Goal: Task Accomplishment & Management: Complete application form

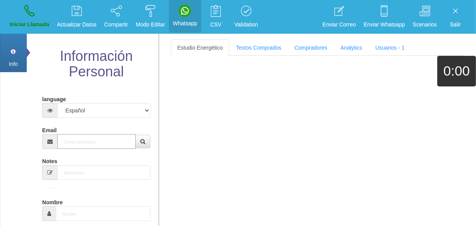
click at [86, 142] on input "Email" at bounding box center [96, 141] width 78 height 15
paste input "[EMAIL_ADDRESS][DOMAIN_NAME]"
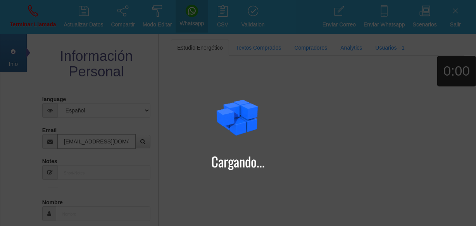
type input "[EMAIL_ADDRESS][DOMAIN_NAME]"
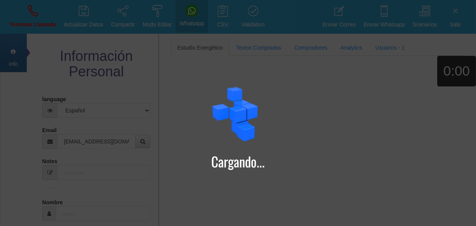
type input "16 Dic 1961"
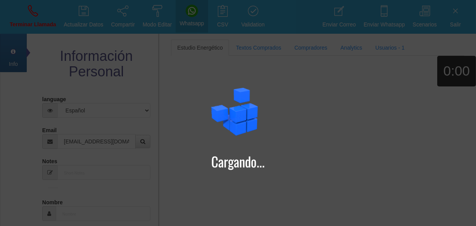
select select "4"
type input "Comprador simple"
type input "[PERSON_NAME]"
select select "2"
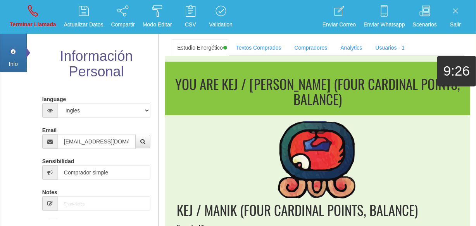
click at [252, 56] on section "You are KEJ / [PERSON_NAME] (FOUR CARDINAL POINTS, BALANCE) KEJ / MANIK (FOUR C…" at bounding box center [317, 217] width 305 height 322
click at [249, 53] on link "Textos Comprados" at bounding box center [259, 48] width 58 height 16
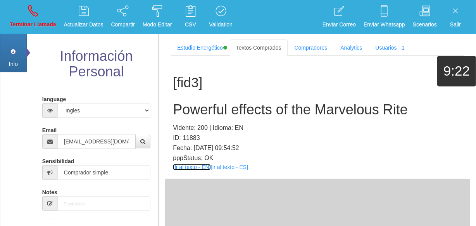
click at [206, 166] on link "[Ir al texto - EN]" at bounding box center [192, 167] width 38 height 6
click at [227, 104] on h2 "Powerful effects of the Marvelous Rite" at bounding box center [318, 110] width 290 height 16
click at [227, 102] on h2 "Powerful effects of the Marvelous Rite" at bounding box center [318, 110] width 290 height 16
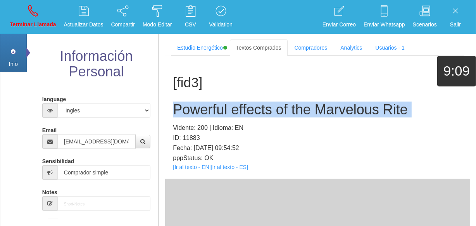
click at [227, 102] on h2 "Powerful effects of the Marvelous Rite" at bounding box center [318, 110] width 290 height 16
copy h2 "Powerful effects of the Marvelous Rite"
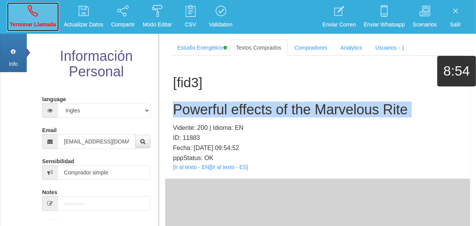
click at [20, 17] on link "Terminar Llamada" at bounding box center [33, 16] width 52 height 29
select select "0"
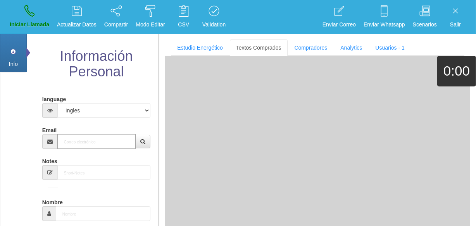
click at [90, 135] on input "Email" at bounding box center [96, 141] width 78 height 15
paste input "[EMAIL_ADDRESS][DOMAIN_NAME]"
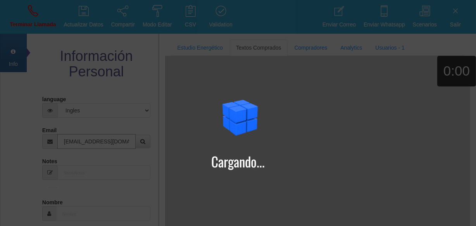
type input "[EMAIL_ADDRESS][DOMAIN_NAME]"
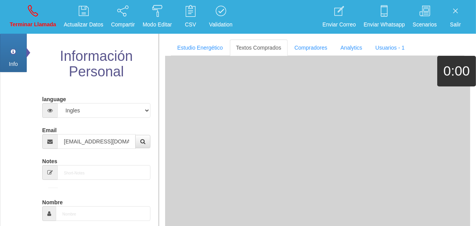
type input "16 Dic 1944"
type input "Excelente Comprador"
type input "[PERSON_NAME]"
select select "2"
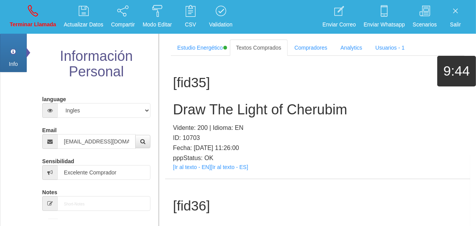
click at [351, 68] on div "[fid35] Draw The Light of [PERSON_NAME]: 200 | Idioma: EN ID: 10703 Fecha: [DAT…" at bounding box center [317, 117] width 305 height 123
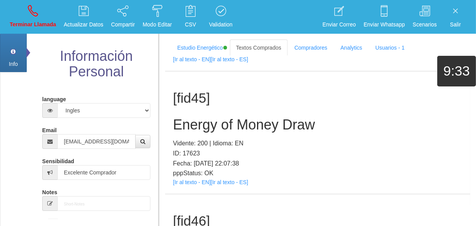
scroll to position [5222, 0]
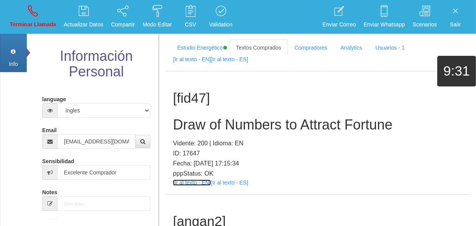
drag, startPoint x: 252, startPoint y: 195, endPoint x: 202, endPoint y: 181, distance: 51.9
click at [202, 181] on link "[Ir al texto - EN]" at bounding box center [192, 183] width 38 height 6
click at [223, 104] on h1 "[fid47]" at bounding box center [318, 98] width 290 height 15
click at [228, 120] on h2 "Draw of Numbers to Attract Fortune" at bounding box center [318, 125] width 290 height 16
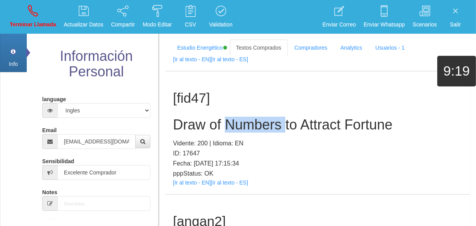
click at [228, 120] on h2 "Draw of Numbers to Attract Fortune" at bounding box center [318, 125] width 290 height 16
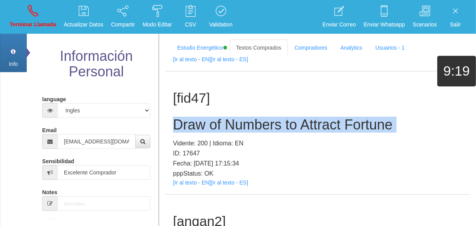
click at [228, 120] on h2 "Draw of Numbers to Attract Fortune" at bounding box center [318, 125] width 290 height 16
copy h2 "Draw of Numbers to Attract Fortune"
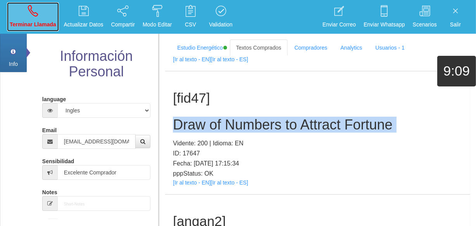
click at [23, 18] on link "Terminar Llamada" at bounding box center [33, 16] width 52 height 29
select select "0"
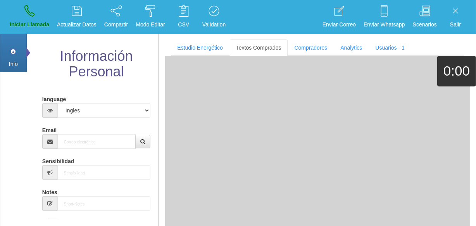
scroll to position [0, 0]
click at [88, 140] on input "Email" at bounding box center [96, 141] width 78 height 15
paste input "[EMAIL_ADDRESS][DOMAIN_NAME]"
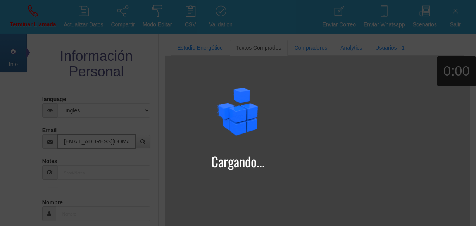
type input "[EMAIL_ADDRESS][DOMAIN_NAME]"
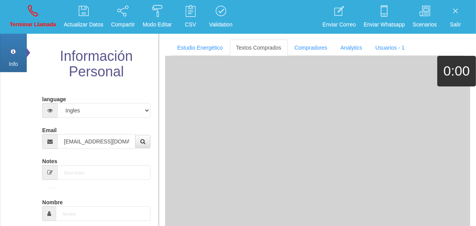
type input "8 Mayo 1964"
type input "Comprador simple"
type input "Tommy"
select select "1"
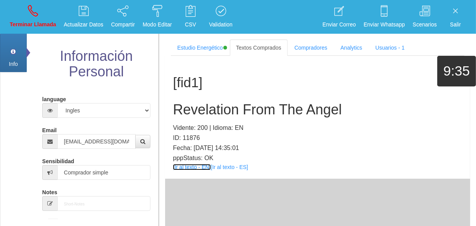
click at [192, 169] on link "[Ir al texto - EN]" at bounding box center [192, 167] width 38 height 6
click at [235, 102] on h2 "Revelation From The Angel" at bounding box center [318, 110] width 290 height 16
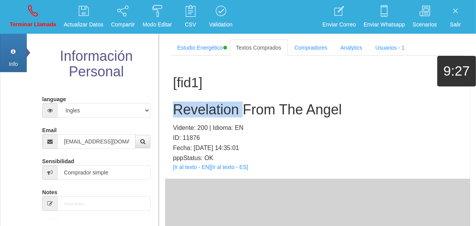
click at [235, 102] on h2 "Revelation From The Angel" at bounding box center [318, 110] width 290 height 16
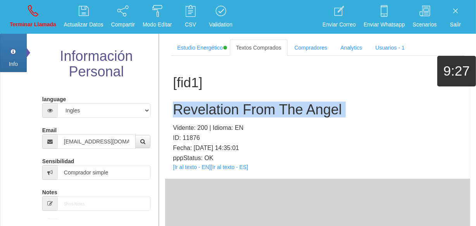
click at [235, 102] on h2 "Revelation From The Angel" at bounding box center [318, 110] width 290 height 16
copy h2 "Revelation From The Angel"
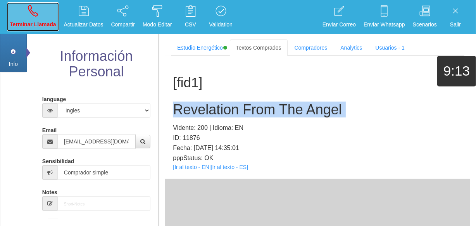
click at [19, 18] on link "Terminar Llamada" at bounding box center [33, 16] width 52 height 29
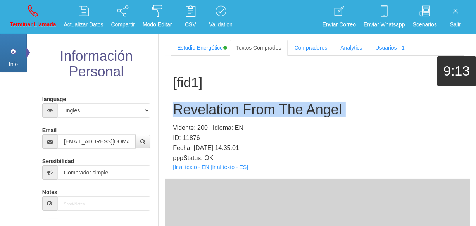
select select "0"
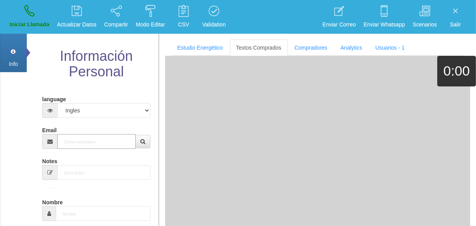
click at [87, 143] on input "Email" at bounding box center [96, 141] width 78 height 15
paste input "[EMAIL_ADDRESS][DOMAIN_NAME]"
type input "[EMAIL_ADDRESS][DOMAIN_NAME]"
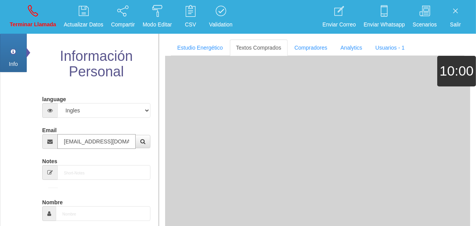
type input "24 Ago 1955"
type input "Buen Comprador"
type input "[PERSON_NAME]"
select select "2"
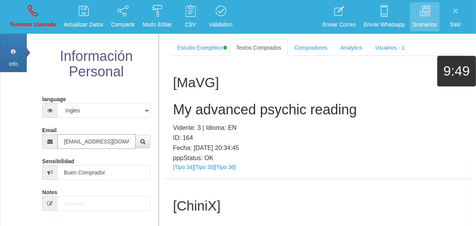
type input "[EMAIL_ADDRESS][DOMAIN_NAME]"
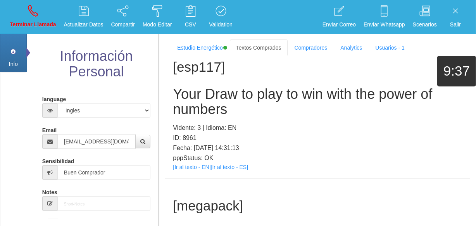
click at [189, 163] on p "pppStatus: OK" at bounding box center [318, 158] width 290 height 10
click at [190, 170] on link "[Ir al texto - EN]" at bounding box center [192, 167] width 38 height 6
click at [204, 113] on h2 "Your Draw to play to win with the power of numbers" at bounding box center [318, 102] width 290 height 31
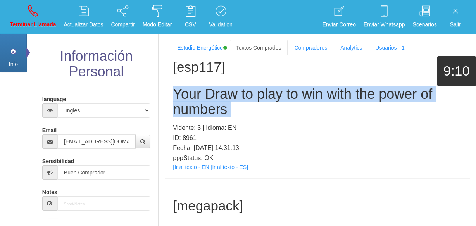
click at [204, 113] on h2 "Your Draw to play to win with the power of numbers" at bounding box center [318, 102] width 290 height 31
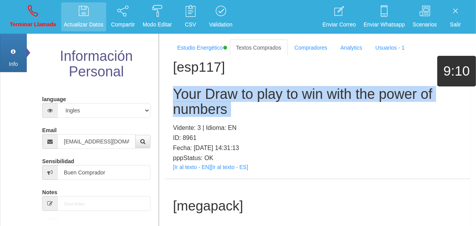
copy h2 "Your Draw to play to win with the power of numbers"
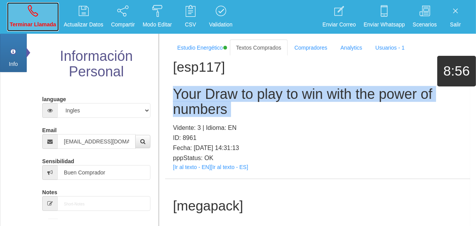
click at [20, 29] on link "Terminar Llamada" at bounding box center [33, 16] width 52 height 29
select select "0"
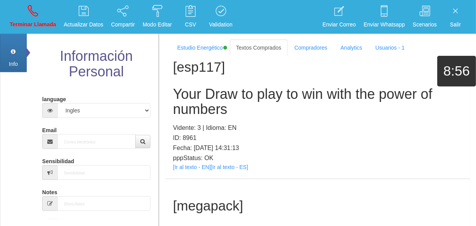
scroll to position [0, 0]
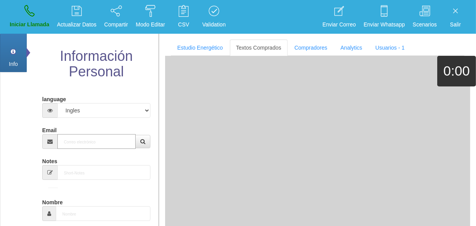
click at [74, 147] on input "Email" at bounding box center [96, 141] width 78 height 15
paste input "[EMAIL_ADDRESS][DOMAIN_NAME]"
type input "[EMAIL_ADDRESS][DOMAIN_NAME]"
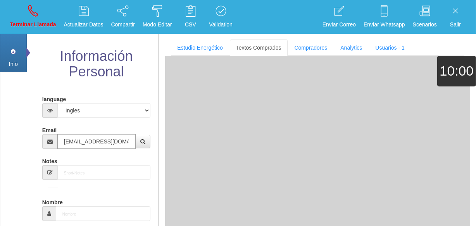
type input "[DATE]"
type input "Comprador bajo"
type input "[PERSON_NAME]"
select select "2"
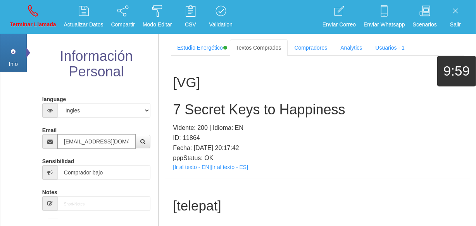
type input "[EMAIL_ADDRESS][DOMAIN_NAME]"
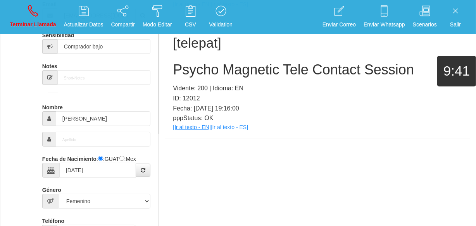
scroll to position [49, 0]
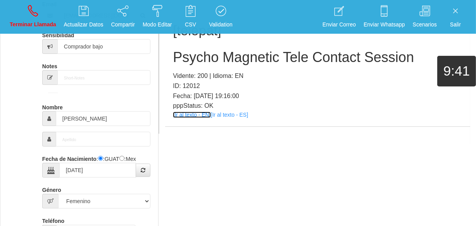
click at [184, 113] on link "[Ir al texto - EN]" at bounding box center [192, 115] width 38 height 6
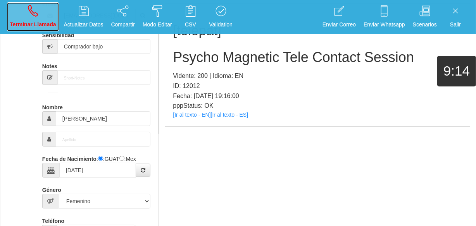
click at [50, 19] on link "Terminar Llamada" at bounding box center [33, 16] width 52 height 29
select select "0"
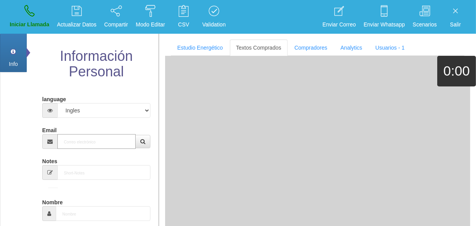
click at [69, 147] on input "Email" at bounding box center [96, 141] width 78 height 15
paste input "[EMAIL_ADDRESS][DOMAIN_NAME]"
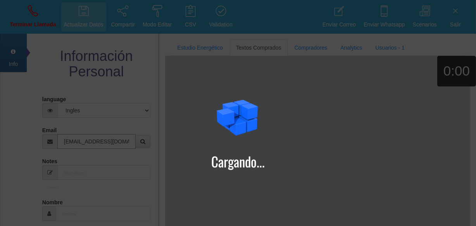
type input "[EMAIL_ADDRESS][DOMAIN_NAME]"
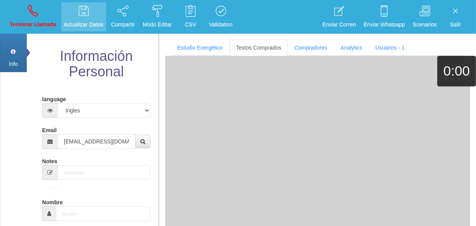
type input "[DATE]"
type input "Comprador bajo"
type input "[PERSON_NAME]"
select select "2"
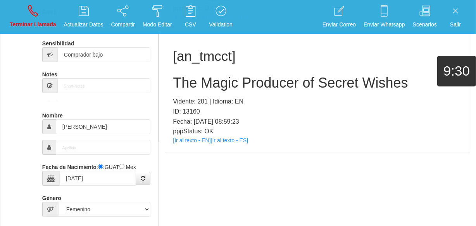
scroll to position [153, 0]
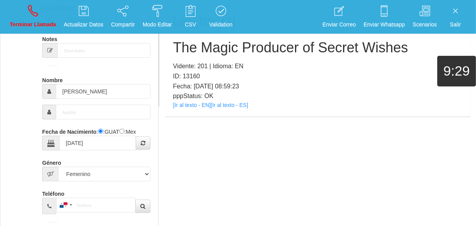
click at [200, 109] on div "[an_tmcct] The Magic Producer of Secret Wishes Vidente: 201 | Idioma: EN ID: 13…" at bounding box center [317, 55] width 305 height 123
click at [199, 104] on link "[Ir al texto - EN]" at bounding box center [192, 105] width 38 height 6
click at [217, 52] on h2 "The Magic Producer of Secret Wishes" at bounding box center [318, 48] width 290 height 16
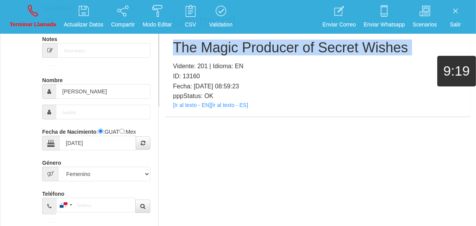
click at [217, 52] on h2 "The Magic Producer of Secret Wishes" at bounding box center [318, 48] width 290 height 16
copy h2 "The Magic Producer of Secret Wishes"
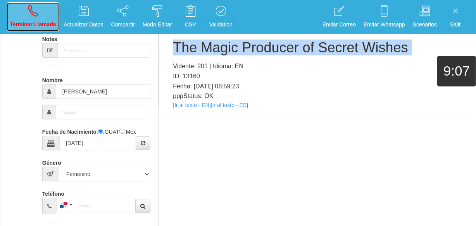
click at [23, 4] on link "Terminar Llamada" at bounding box center [33, 16] width 52 height 29
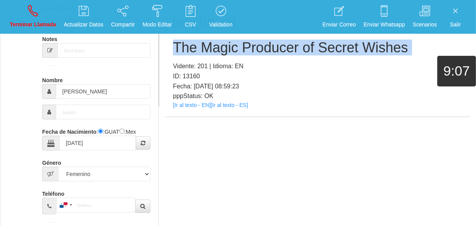
select select "0"
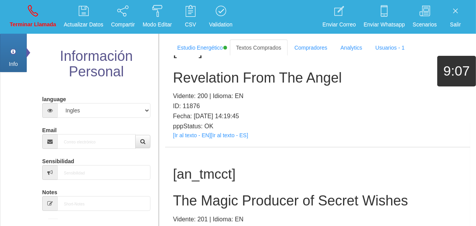
scroll to position [0, 0]
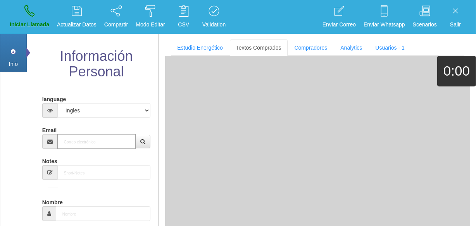
click at [92, 139] on input "Email" at bounding box center [96, 141] width 78 height 15
paste input "[EMAIL_ADDRESS][DOMAIN_NAME]"
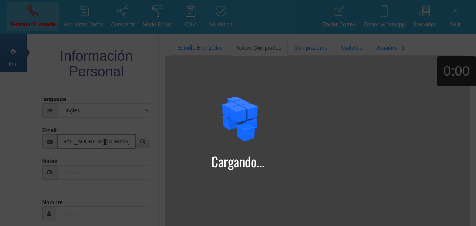
type input "[EMAIL_ADDRESS][DOMAIN_NAME]"
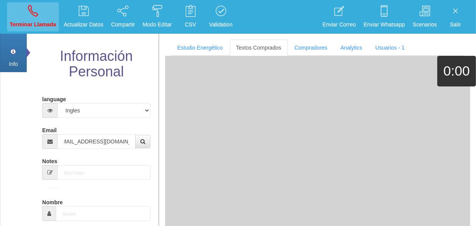
type input "2 Abr 1951"
type input "Buen Comprador"
type input "Nancy"
select select "2"
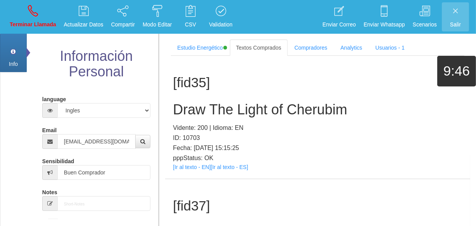
scroll to position [616, 0]
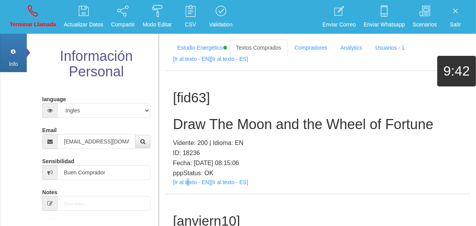
click at [188, 185] on div "[fid63] Draw The Moon and the Wheel of Fortune Vidente: 200 | Idioma: EN ID: 18…" at bounding box center [317, 132] width 305 height 123
click at [187, 183] on link "[Ir al texto - EN]" at bounding box center [192, 182] width 38 height 6
click at [219, 121] on h2 "Draw The Moon and the Wheel of Fortune" at bounding box center [318, 125] width 290 height 16
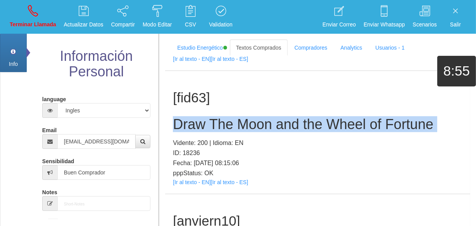
click at [219, 121] on h2 "Draw The Moon and the Wheel of Fortune" at bounding box center [318, 125] width 290 height 16
copy h2 "Draw The Moon and the Wheel of Fortune"
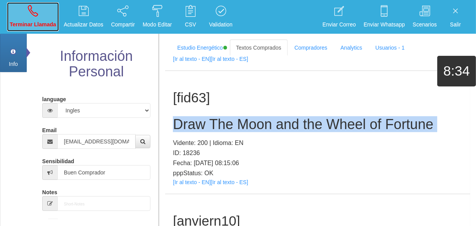
click at [39, 16] on link "Terminar Llamada" at bounding box center [33, 16] width 52 height 29
select select "0"
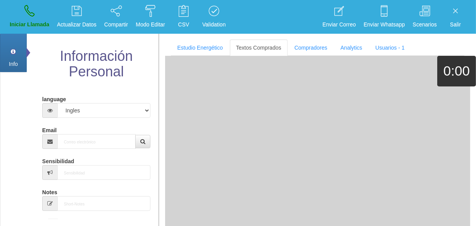
scroll to position [0, 0]
click at [119, 141] on input "Email" at bounding box center [96, 141] width 78 height 15
paste input "[EMAIL_ADDRESS][DOMAIN_NAME]"
type input "[EMAIL_ADDRESS][DOMAIN_NAME]"
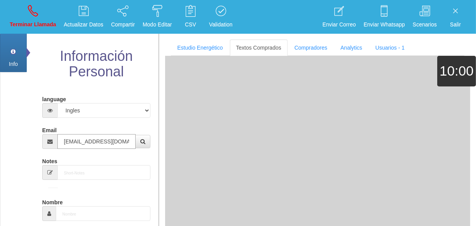
type input "[DATE]"
type input "Excelente Comprador"
type input "[PERSON_NAME]"
select select "2"
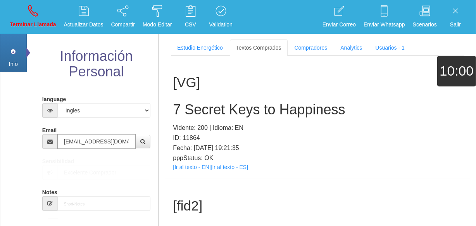
type input "[EMAIL_ADDRESS][DOMAIN_NAME]"
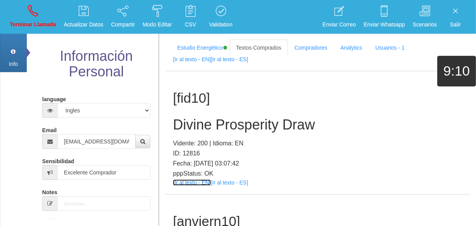
click at [199, 180] on link "[Ir al texto - EN]" at bounding box center [192, 183] width 38 height 6
drag, startPoint x: 217, startPoint y: 134, endPoint x: 209, endPoint y: 124, distance: 12.7
click at [217, 133] on div "[fid10] Divine Prosperity Draw Vidente: 200 | Idioma: EN ID: 12816 Fecha: [DATE…" at bounding box center [317, 132] width 305 height 123
click at [207, 120] on h2 "Divine Prosperity Draw" at bounding box center [318, 125] width 290 height 16
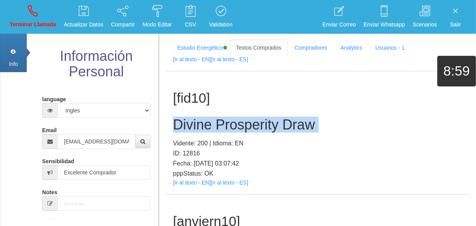
click at [207, 120] on h2 "Divine Prosperity Draw" at bounding box center [318, 125] width 290 height 16
copy h2 "Divine Prosperity Draw"
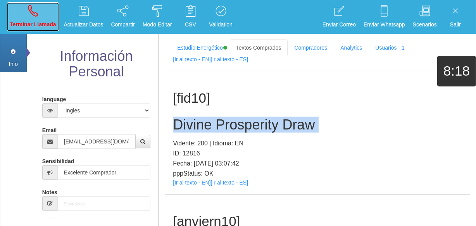
click at [44, 3] on link "Terminar Llamada" at bounding box center [33, 16] width 52 height 29
select select "0"
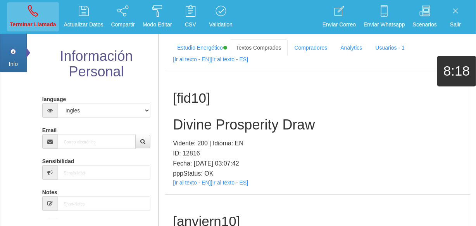
scroll to position [0, 0]
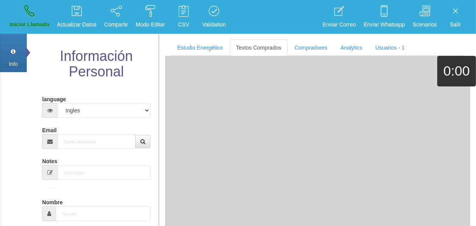
drag, startPoint x: 110, startPoint y: 152, endPoint x: 104, endPoint y: 147, distance: 8.0
click at [100, 143] on input "Email" at bounding box center [96, 141] width 78 height 15
paste input "[EMAIL_ADDRESS][PERSON_NAME][DOMAIN_NAME]"
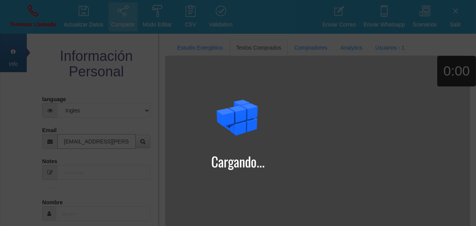
type input "[EMAIL_ADDRESS][PERSON_NAME][DOMAIN_NAME]"
type input "4 Ago 1950"
select select
type input "Comprador bajo"
type input "[PERSON_NAME]"
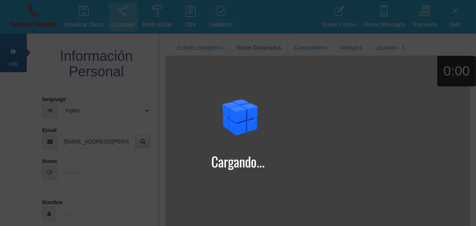
select select "2"
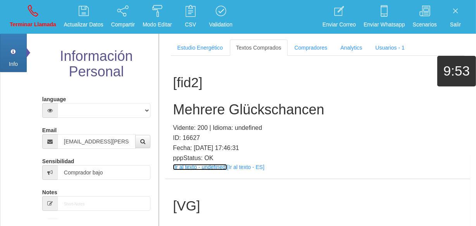
click at [203, 168] on link "[Ir al texto - undefined]" at bounding box center [200, 167] width 54 height 6
click at [212, 105] on h2 "Mehrere Glückschancen" at bounding box center [318, 110] width 290 height 16
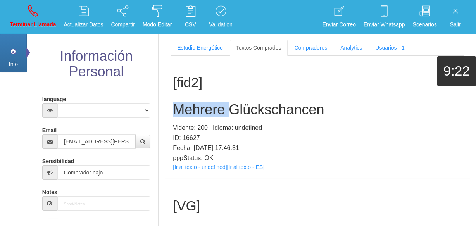
click at [212, 105] on h2 "Mehrere Glückschancen" at bounding box center [318, 110] width 290 height 16
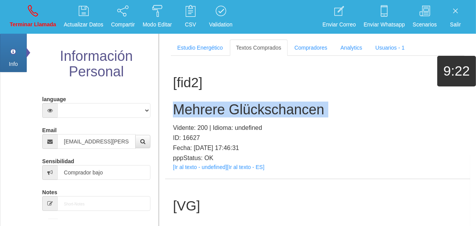
click at [212, 105] on h2 "Mehrere Glückschancen" at bounding box center [318, 110] width 290 height 16
copy h2 "Mehrere Glückschancen"
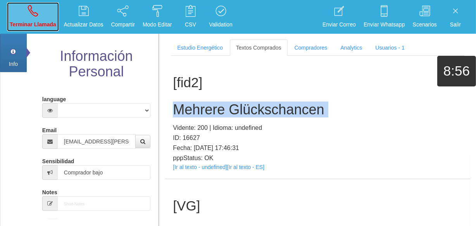
click at [33, 11] on icon at bounding box center [33, 11] width 10 height 12
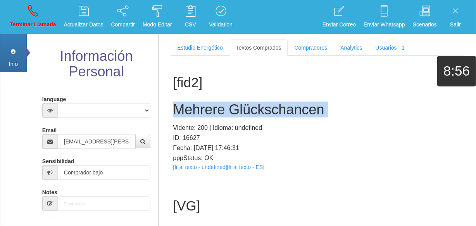
select select "0"
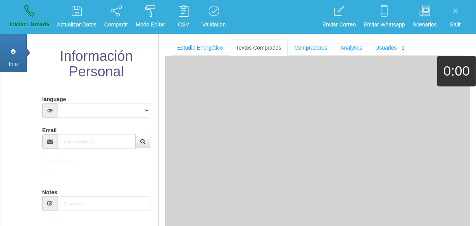
click at [87, 125] on div "Email" at bounding box center [96, 136] width 108 height 25
click at [87, 132] on div "Email" at bounding box center [96, 136] width 108 height 25
click at [88, 135] on input "Email" at bounding box center [96, 141] width 78 height 15
paste input "[EMAIL_ADDRESS][DOMAIN_NAME]"
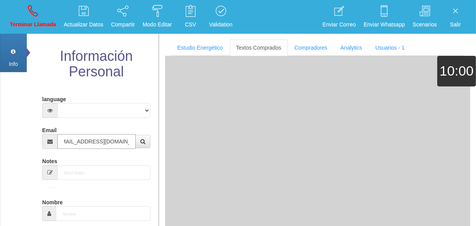
type input "[EMAIL_ADDRESS][DOMAIN_NAME]"
type input "[DATE]"
select select "3"
type input "Comprador bajo"
type input "Normand"
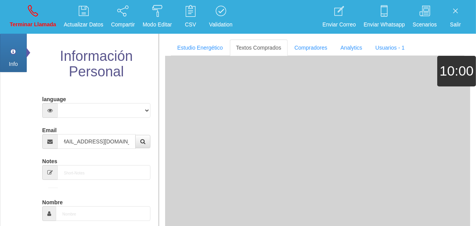
select select "2"
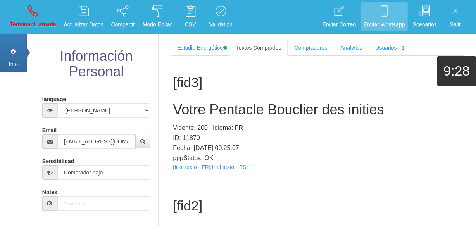
scroll to position [231, 0]
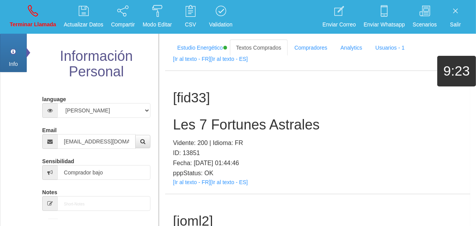
click at [201, 177] on p "pppStatus: OK" at bounding box center [318, 173] width 290 height 10
click at [201, 183] on link "[Ir al texto - FR]" at bounding box center [191, 182] width 37 height 6
click at [226, 129] on h2 "Les 7 Fortunes Astrales" at bounding box center [318, 125] width 290 height 16
click at [225, 130] on h2 "Les 7 Fortunes Astrales" at bounding box center [318, 125] width 290 height 16
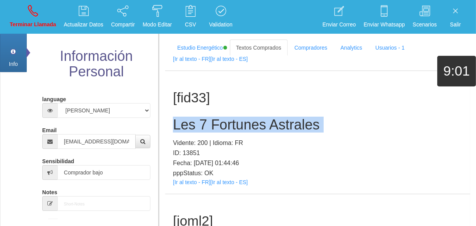
click at [225, 130] on h2 "Les 7 Fortunes Astrales" at bounding box center [318, 125] width 290 height 16
copy h2 "Les 7 Fortunes Astrales"
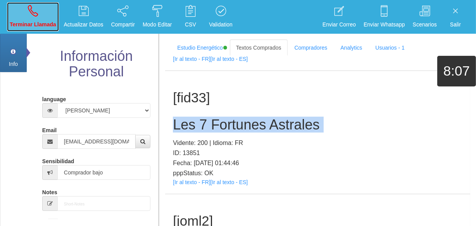
click at [48, 14] on link "Terminar Llamada" at bounding box center [33, 16] width 52 height 29
select select "0"
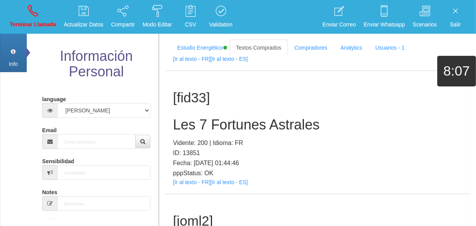
scroll to position [0, 0]
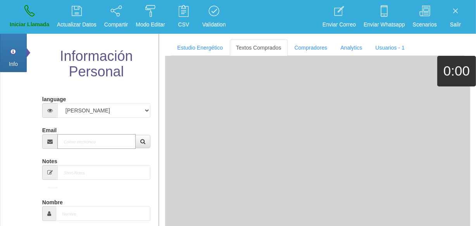
paste input "[EMAIL_ADDRESS][DOMAIN_NAME]"
click at [100, 142] on input "Email" at bounding box center [96, 141] width 78 height 15
type input "[EMAIL_ADDRESS][DOMAIN_NAME]"
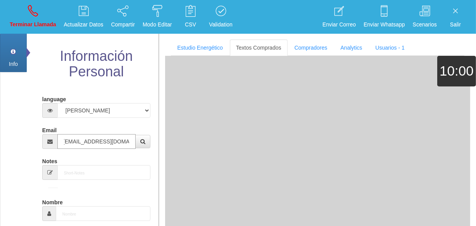
type input "[DATE]"
select select "1"
type input "Excelente Comprador"
type input "[PERSON_NAME]"
select select "1"
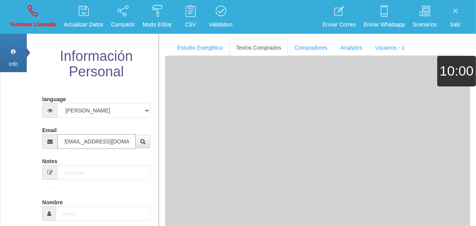
type input "3103241613"
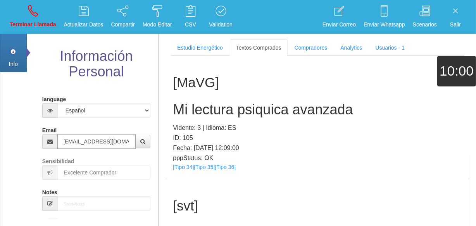
type input "[EMAIL_ADDRESS][DOMAIN_NAME]"
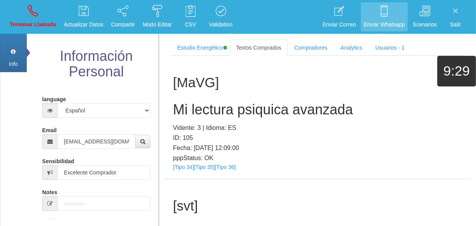
scroll to position [7795, 0]
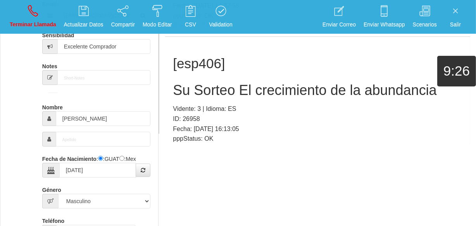
click at [204, 145] on link "[Ir al texto - ES]" at bounding box center [191, 148] width 37 height 6
click at [194, 83] on h2 "Su Sorteo El crecimiento de la abundancia" at bounding box center [318, 91] width 290 height 16
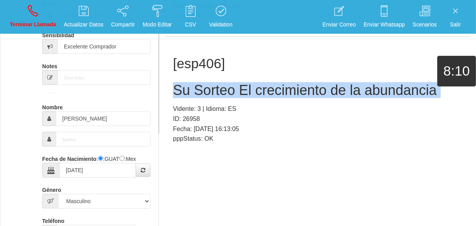
click at [194, 83] on h2 "Su Sorteo El crecimiento de la abundancia" at bounding box center [318, 91] width 290 height 16
copy h2 "Su Sorteo El crecimiento de la abundancia"
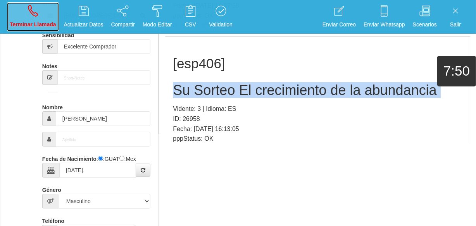
click at [27, 21] on p "Terminar Llamada" at bounding box center [33, 24] width 47 height 9
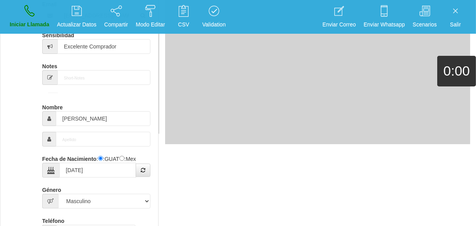
select select "0"
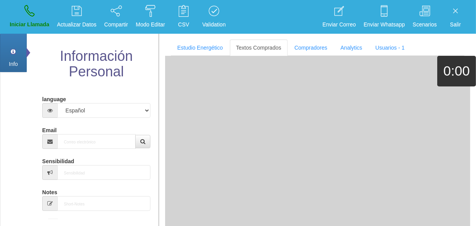
scroll to position [0, 0]
click at [120, 134] on input "Email" at bounding box center [96, 141] width 78 height 15
paste input "[EMAIL_ADDRESS][DOMAIN_NAME]"
type input "[EMAIL_ADDRESS][DOMAIN_NAME]"
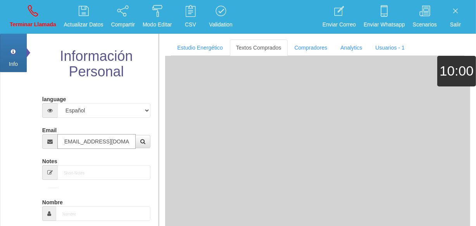
type input "[DATE]"
select select "2"
type input "Excelente Comprador"
type input "+Dalqui"
select select "2"
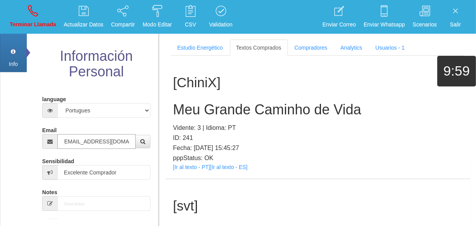
type input "[EMAIL_ADDRESS][DOMAIN_NAME]"
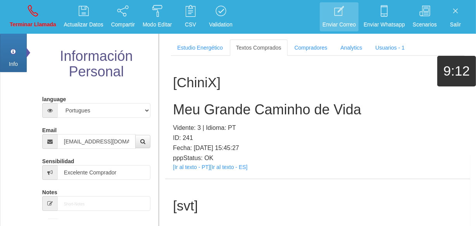
scroll to position [126, 0]
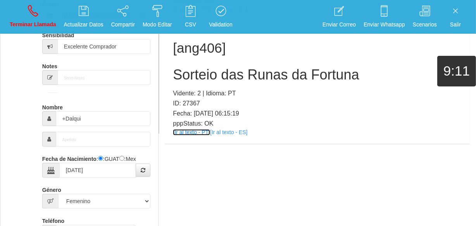
click at [200, 133] on link "[Ir al texto - PT]" at bounding box center [191, 132] width 37 height 6
click at [212, 76] on h2 "Sorteio das Runas da Fortuna" at bounding box center [318, 75] width 290 height 16
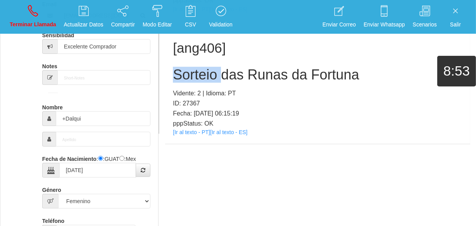
click at [212, 76] on h2 "Sorteio das Runas da Fortuna" at bounding box center [318, 75] width 290 height 16
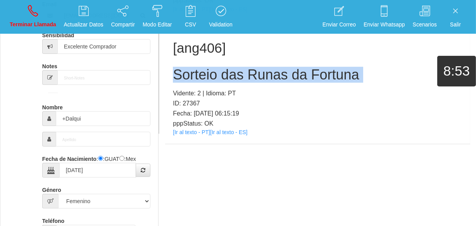
click at [212, 76] on h2 "Sorteio das Runas da Fortuna" at bounding box center [318, 75] width 290 height 16
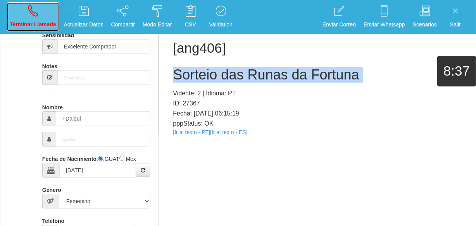
click at [50, 14] on link "Terminar Llamada" at bounding box center [33, 16] width 52 height 29
select select "0"
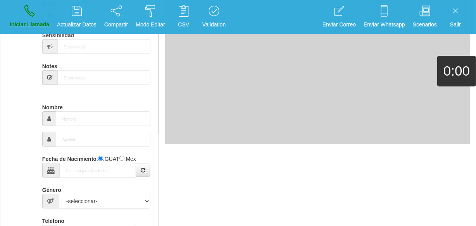
scroll to position [0, 0]
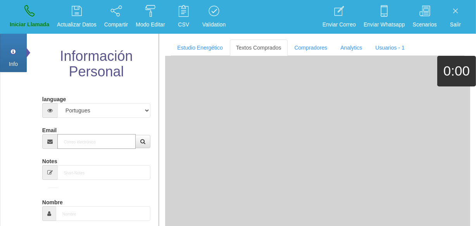
paste input "[EMAIL_ADDRESS][DOMAIN_NAME]"
type input "[EMAIL_ADDRESS][DOMAIN_NAME]"
click at [91, 146] on input "[EMAIL_ADDRESS][DOMAIN_NAME]" at bounding box center [96, 141] width 78 height 15
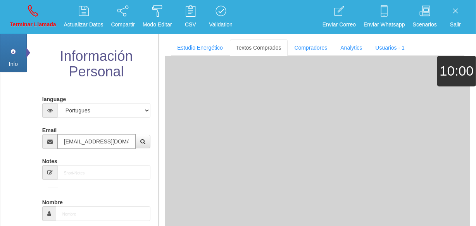
type input "16 Dic 1961"
select select "4"
type input "Comprador simple"
type input "[PERSON_NAME]"
select select "2"
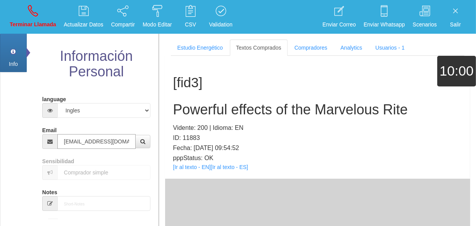
type input "[EMAIL_ADDRESS][DOMAIN_NAME]"
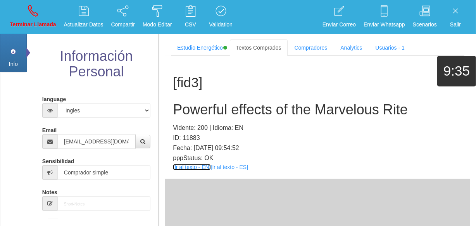
click at [186, 165] on link "[Ir al texto - EN]" at bounding box center [192, 167] width 38 height 6
click at [227, 110] on h2 "Powerful effects of the Marvelous Rite" at bounding box center [318, 110] width 290 height 16
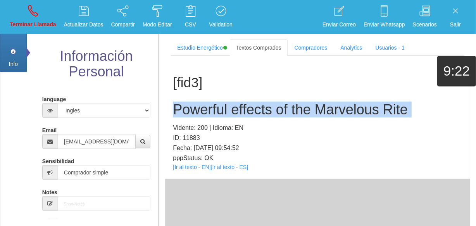
click at [227, 110] on h2 "Powerful effects of the Marvelous Rite" at bounding box center [318, 110] width 290 height 16
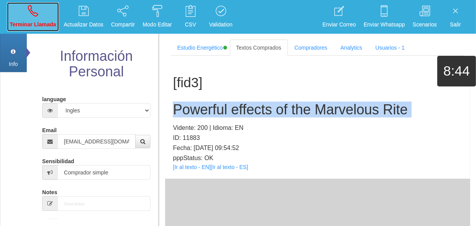
click at [31, 19] on link "Terminar Llamada" at bounding box center [33, 16] width 52 height 29
select select "0"
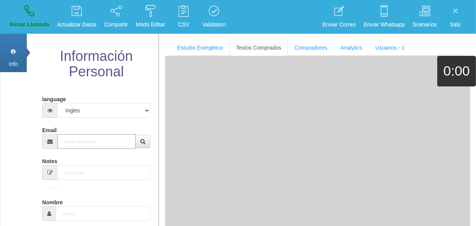
click at [76, 147] on input "Email" at bounding box center [96, 141] width 78 height 15
paste input "[EMAIL_ADDRESS][DOMAIN_NAME]"
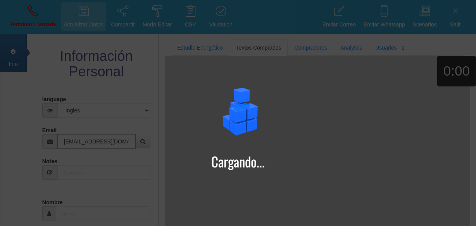
type input "[EMAIL_ADDRESS][DOMAIN_NAME]"
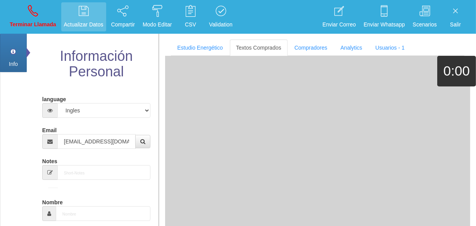
type input "16 Dic 1944"
type input "Excelente Comprador"
type input "[PERSON_NAME]"
select select "2"
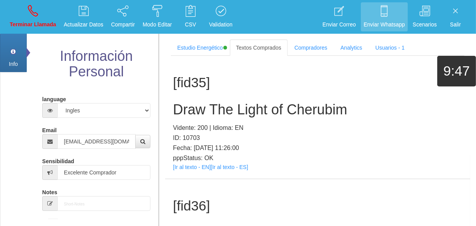
scroll to position [5222, 0]
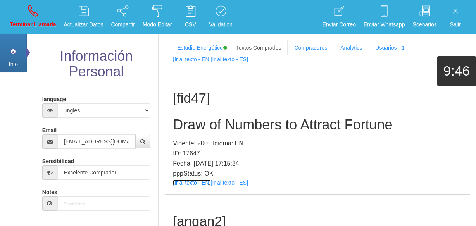
click at [200, 180] on link "[Ir al texto - EN]" at bounding box center [192, 183] width 38 height 6
click at [209, 121] on h2 "Draw of Numbers to Attract Fortune" at bounding box center [318, 125] width 290 height 16
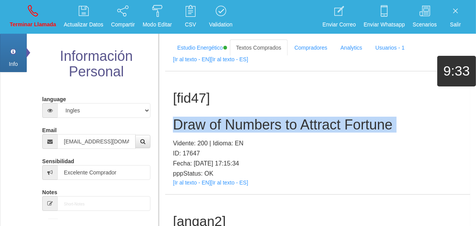
click at [209, 121] on h2 "Draw of Numbers to Attract Fortune" at bounding box center [318, 125] width 290 height 16
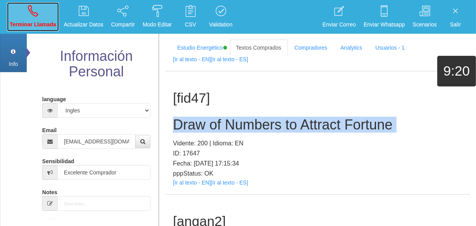
click at [41, 27] on p "Terminar Llamada" at bounding box center [33, 24] width 47 height 9
select select "0"
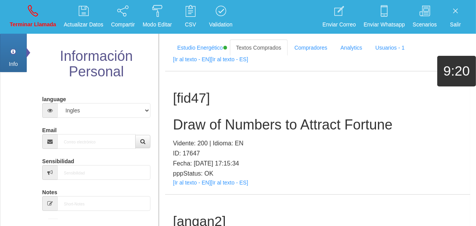
scroll to position [0, 0]
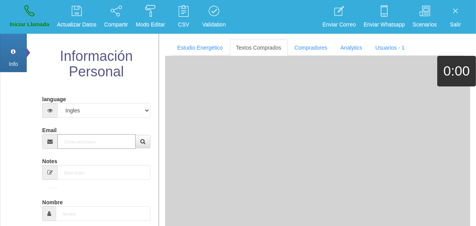
click at [90, 137] on input "Email" at bounding box center [96, 141] width 78 height 15
paste input "[EMAIL_ADDRESS][DOMAIN_NAME]"
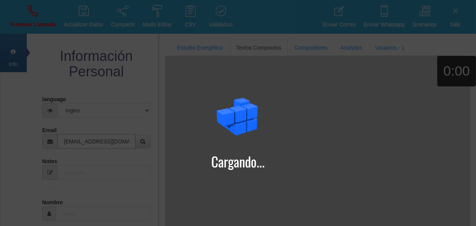
type input "[EMAIL_ADDRESS][DOMAIN_NAME]"
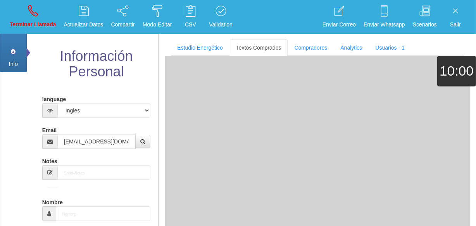
type input "8 Mayo 1964"
type input "Comprador simple"
type input "Tommy"
select select "1"
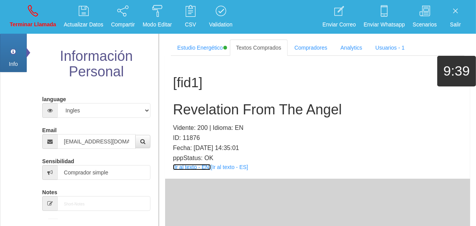
click at [205, 166] on link "[Ir al texto - EN]" at bounding box center [192, 167] width 38 height 6
click at [227, 116] on h2 "Revelation From The Angel" at bounding box center [318, 110] width 290 height 16
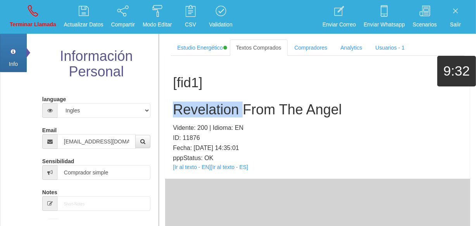
click at [227, 116] on h2 "Revelation From The Angel" at bounding box center [318, 110] width 290 height 16
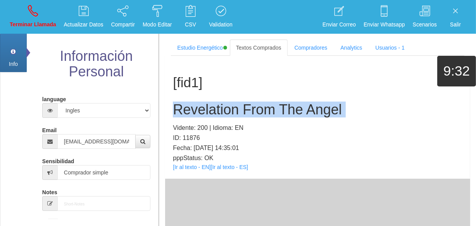
click at [227, 116] on h2 "Revelation From The Angel" at bounding box center [318, 110] width 290 height 16
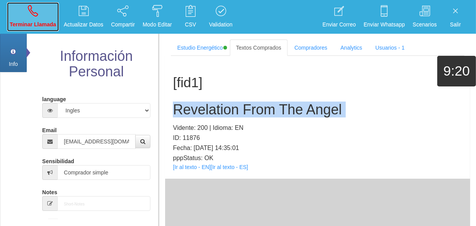
click at [34, 7] on icon at bounding box center [33, 11] width 10 height 12
select select "0"
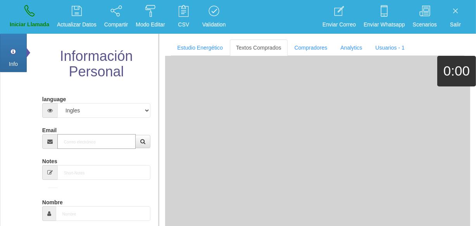
paste input "[EMAIL_ADDRESS][DOMAIN_NAME]"
click at [91, 139] on input "Email" at bounding box center [96, 141] width 78 height 15
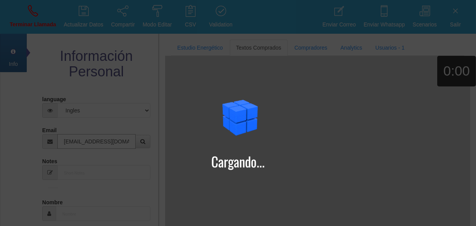
type input "[EMAIL_ADDRESS][DOMAIN_NAME]"
type input "24 Ago 1955"
type input "Buen Comprador"
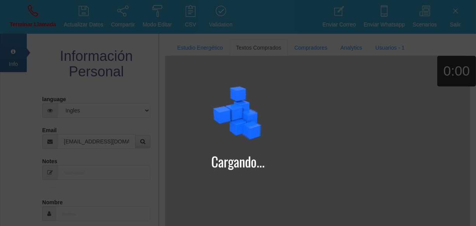
type input "[PERSON_NAME]"
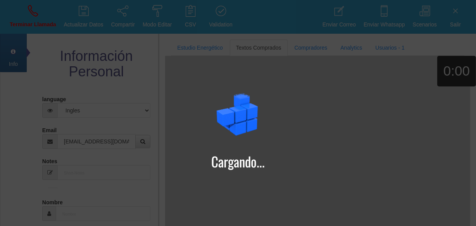
select select "2"
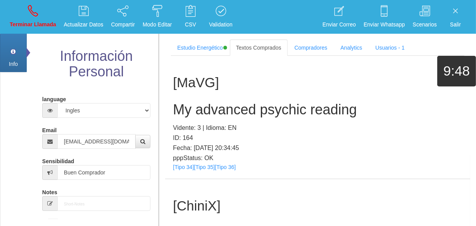
scroll to position [632, 0]
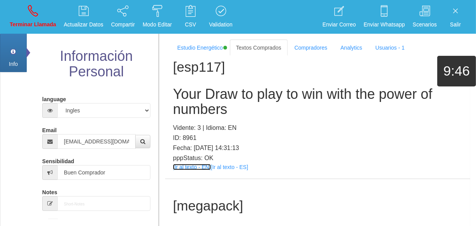
click at [202, 170] on link "[Ir al texto - EN]" at bounding box center [192, 167] width 38 height 6
click at [211, 117] on h2 "Your Draw to play to win with the power of numbers" at bounding box center [318, 102] width 290 height 31
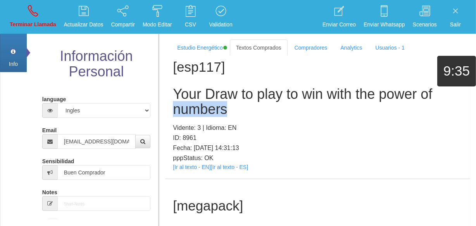
click at [211, 117] on h2 "Your Draw to play to win with the power of numbers" at bounding box center [318, 102] width 290 height 31
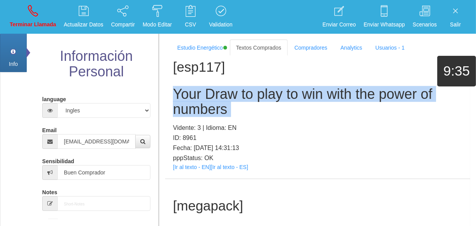
click at [211, 117] on h2 "Your Draw to play to win with the power of numbers" at bounding box center [318, 102] width 290 height 31
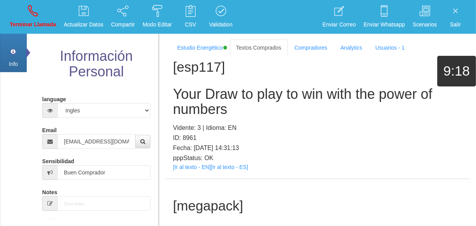
click at [18, 33] on li "Terminar Llamada" at bounding box center [33, 17] width 54 height 34
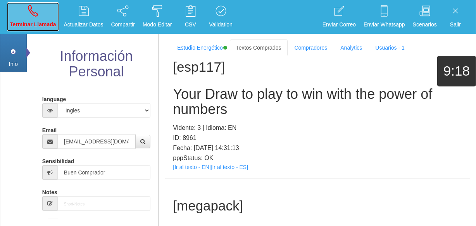
click at [23, 16] on link "Terminar Llamada" at bounding box center [33, 16] width 52 height 29
select select "0"
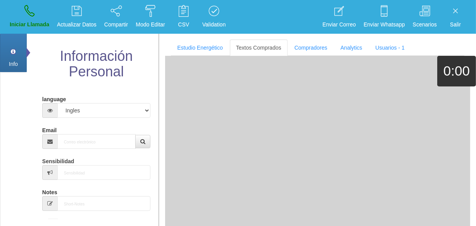
scroll to position [0, 0]
drag, startPoint x: 102, startPoint y: 149, endPoint x: 99, endPoint y: 146, distance: 5.0
click at [97, 142] on input "Email" at bounding box center [96, 141] width 78 height 15
paste input "[EMAIL_ADDRESS][DOMAIN_NAME]"
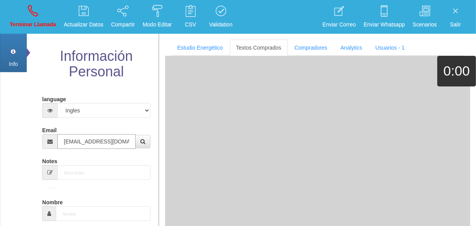
type input "[EMAIL_ADDRESS][DOMAIN_NAME]"
type input "[DATE]"
type input "Comprador bajo"
type input "[PERSON_NAME]"
select select "2"
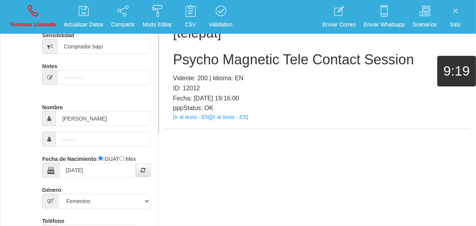
scroll to position [35, 0]
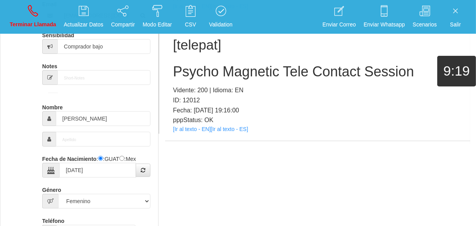
click at [188, 124] on div "[telepat] Psycho Magnetic Tele Contact Session Vidente: 200 | Idioma: EN ID: 12…" at bounding box center [317, 79] width 305 height 123
click at [187, 131] on link "[Ir al texto - EN]" at bounding box center [192, 129] width 38 height 6
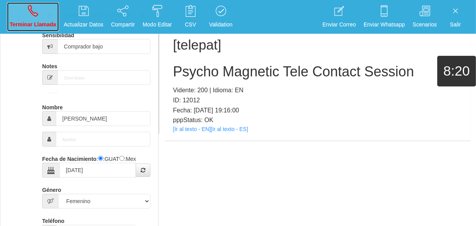
click at [37, 20] on p "Terminar Llamada" at bounding box center [33, 24] width 47 height 9
select select "0"
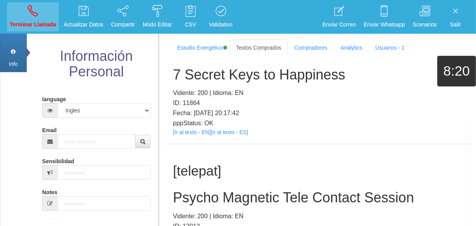
scroll to position [0, 0]
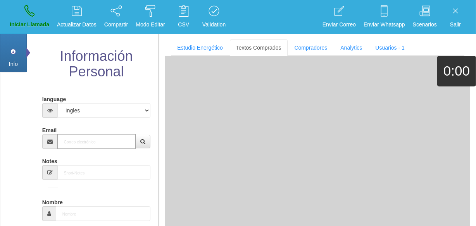
click at [80, 141] on input "Email" at bounding box center [96, 141] width 78 height 15
paste input "[EMAIL_ADDRESS][DOMAIN_NAME]"
type input "[EMAIL_ADDRESS][DOMAIN_NAME]"
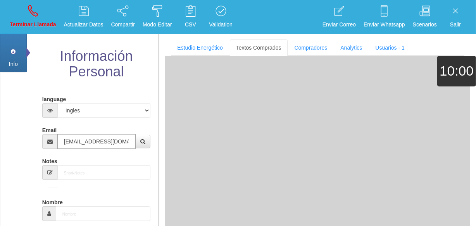
type input "[DATE]"
type input "Comprador bajo"
type input "[PERSON_NAME]"
select select "2"
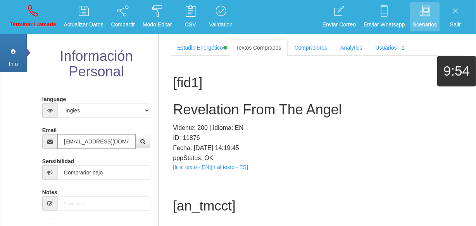
type input "[EMAIL_ADDRESS][DOMAIN_NAME]"
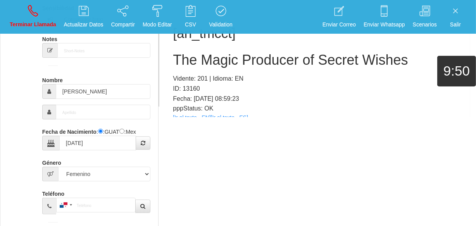
scroll to position [32, 0]
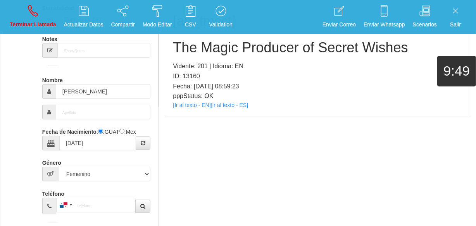
click at [185, 100] on p "pppStatus: OK" at bounding box center [318, 96] width 290 height 10
click at [192, 105] on link "[Ir al texto - EN]" at bounding box center [192, 105] width 38 height 6
click at [199, 54] on h2 "The Magic Producer of Secret Wishes" at bounding box center [318, 48] width 290 height 16
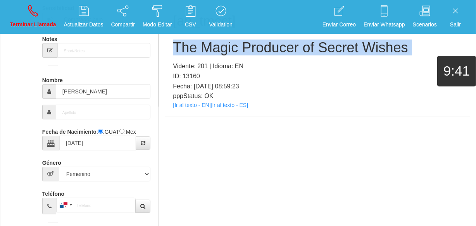
click at [199, 54] on h2 "The Magic Producer of Secret Wishes" at bounding box center [318, 48] width 290 height 16
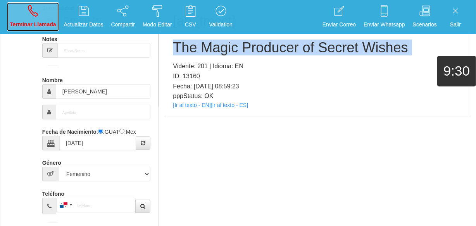
click at [38, 23] on p "Terminar Llamada" at bounding box center [33, 24] width 47 height 9
select select "0"
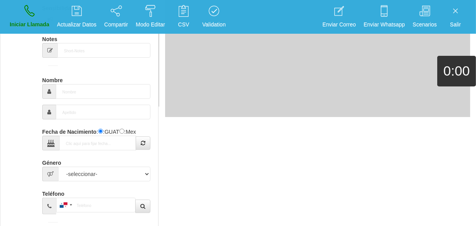
scroll to position [0, 0]
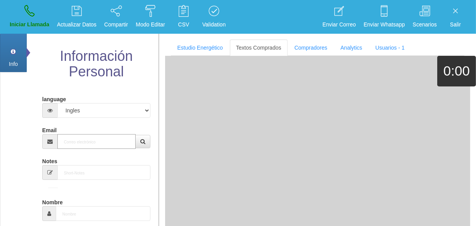
click at [90, 136] on input "Email" at bounding box center [96, 141] width 78 height 15
paste input "[EMAIL_ADDRESS][DOMAIN_NAME]"
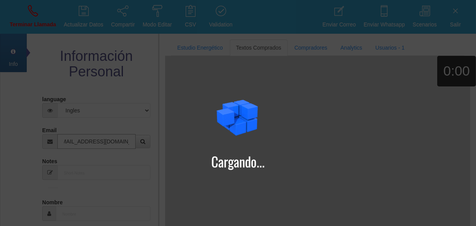
type input "[EMAIL_ADDRESS][DOMAIN_NAME]"
type input "2 Abr 1951"
type input "Buen Comprador"
type input "Nancy"
select select "2"
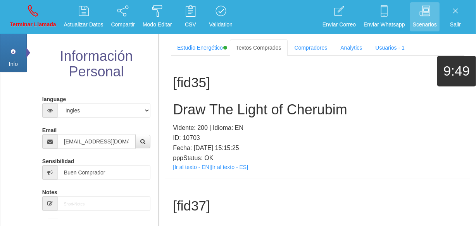
scroll to position [616, 0]
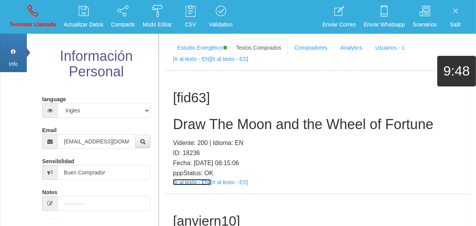
click at [185, 182] on link "[Ir al texto - EN]" at bounding box center [192, 182] width 38 height 6
click at [213, 116] on div "[fid63] Draw The Moon and the Wheel of Fortune Vidente: 200 | Idioma: EN ID: 18…" at bounding box center [317, 132] width 305 height 123
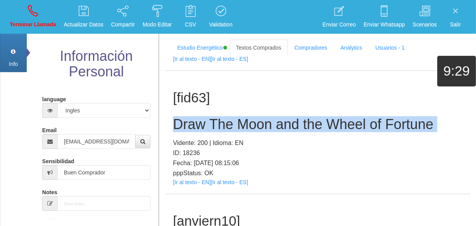
click at [213, 116] on div "[fid63] Draw The Moon and the Wheel of Fortune Vidente: 200 | Idioma: EN ID: 18…" at bounding box center [317, 132] width 305 height 123
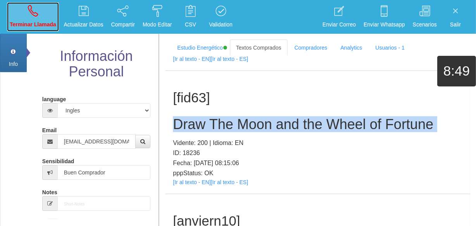
click at [40, 4] on link "Terminar Llamada" at bounding box center [33, 16] width 52 height 29
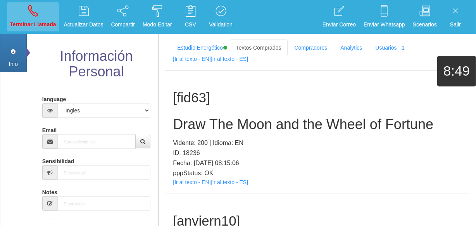
scroll to position [0, 0]
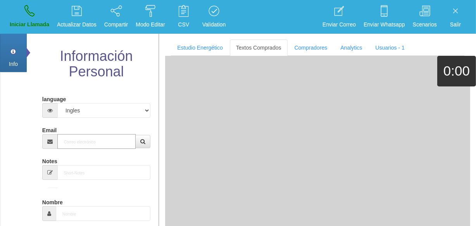
paste input "[EMAIL_ADDRESS][DOMAIN_NAME]"
click at [91, 148] on input "Email" at bounding box center [96, 141] width 78 height 15
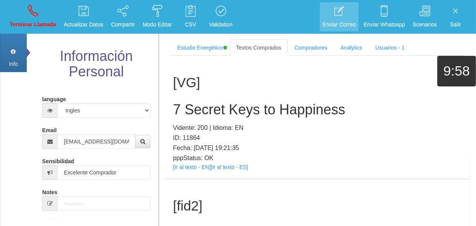
scroll to position [354, 0]
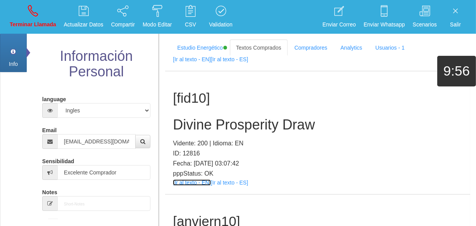
click at [207, 180] on link "[Ir al texto - EN]" at bounding box center [192, 183] width 38 height 6
click at [219, 118] on h2 "Divine Prosperity Draw" at bounding box center [318, 125] width 290 height 16
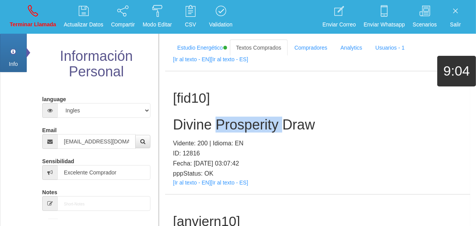
click at [219, 118] on h2 "Divine Prosperity Draw" at bounding box center [318, 125] width 290 height 16
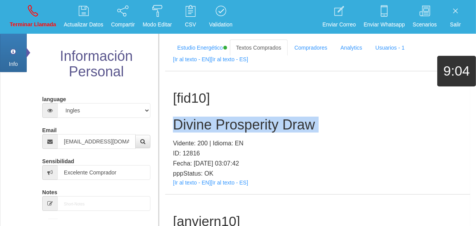
click at [219, 118] on h2 "Divine Prosperity Draw" at bounding box center [318, 125] width 290 height 16
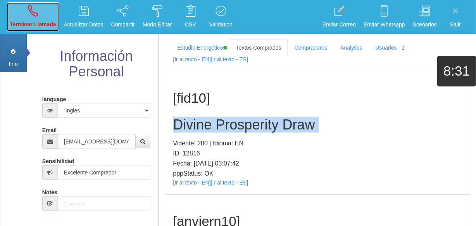
click at [27, 30] on link "Terminar Llamada" at bounding box center [33, 16] width 52 height 29
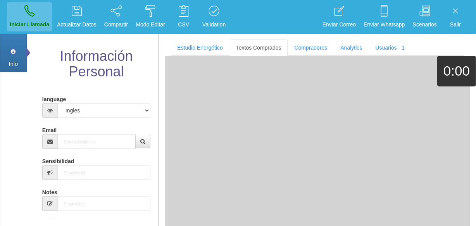
scroll to position [0, 0]
